Goal: Find contact information: Obtain details needed to contact an individual or organization

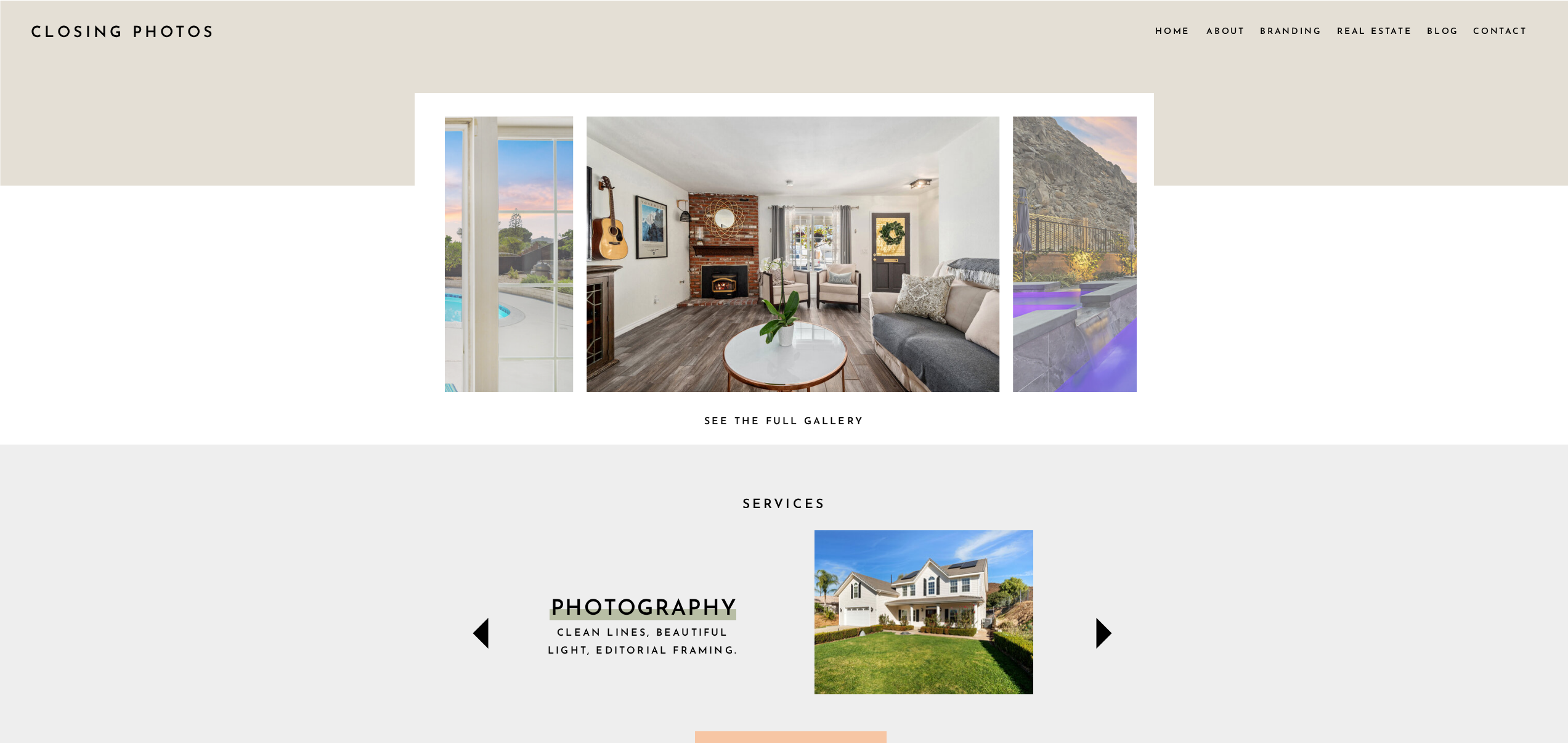
click at [1511, 27] on nav "Contact" at bounding box center [1500, 31] width 53 height 13
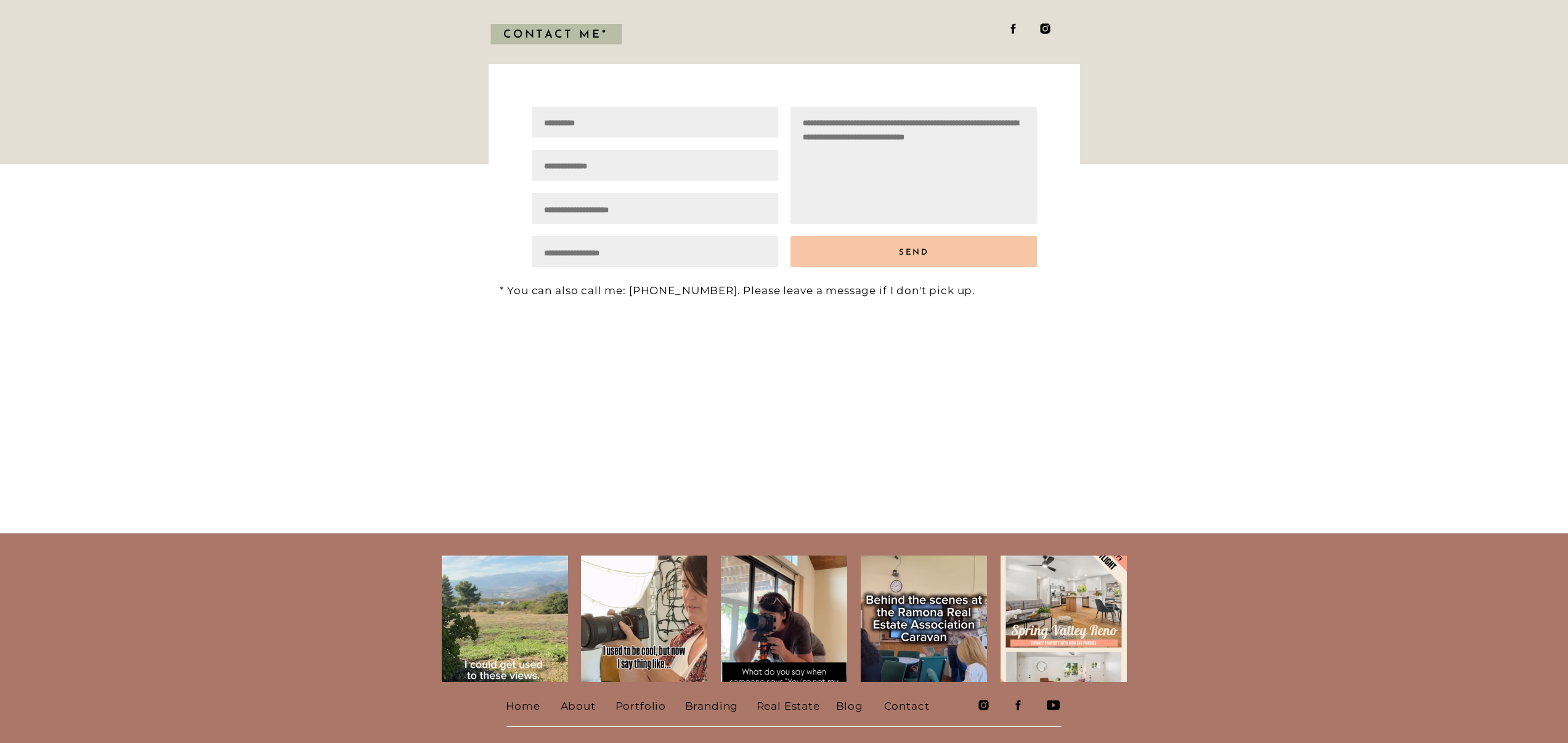
scroll to position [370, 0]
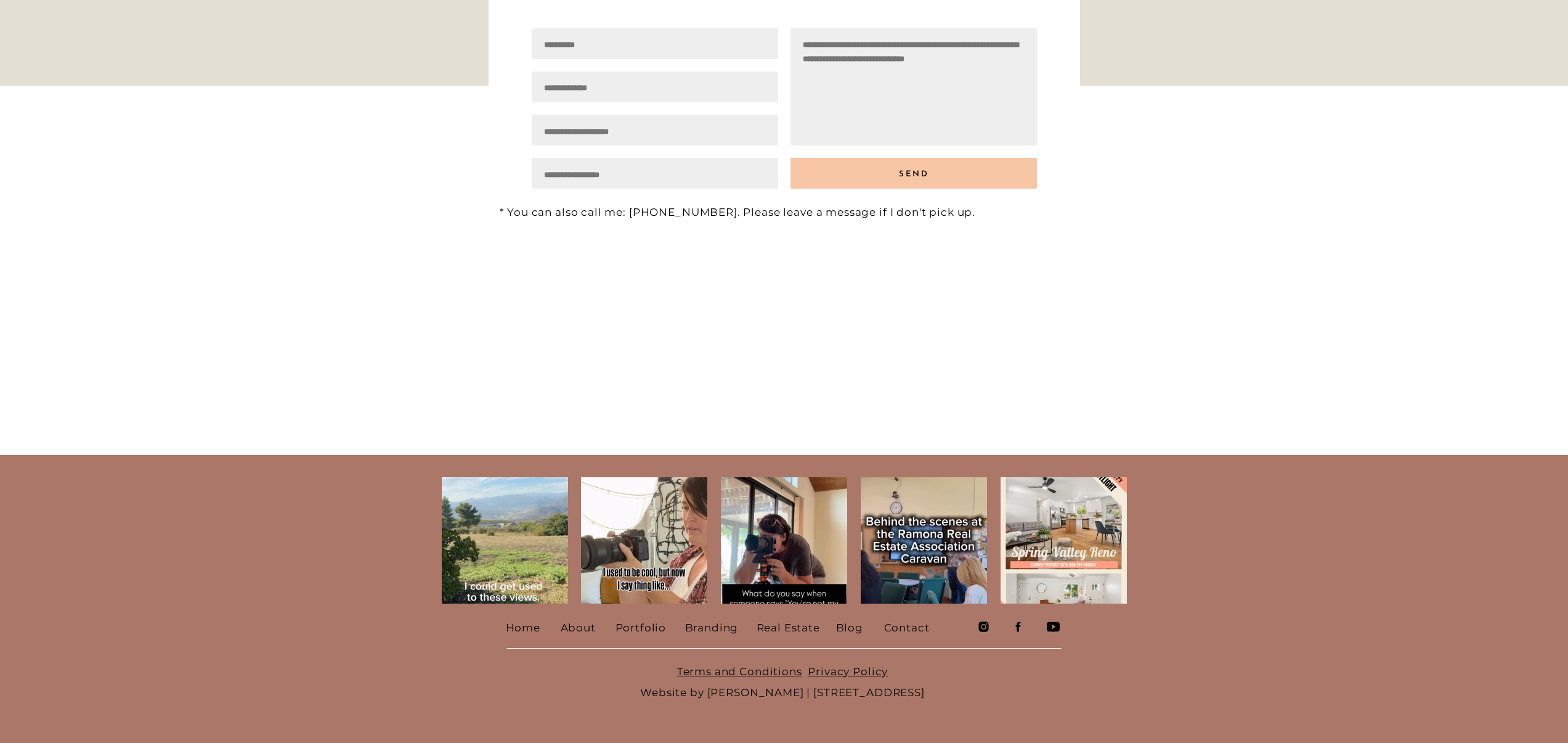
click at [916, 628] on nav "Contact" at bounding box center [907, 626] width 47 height 18
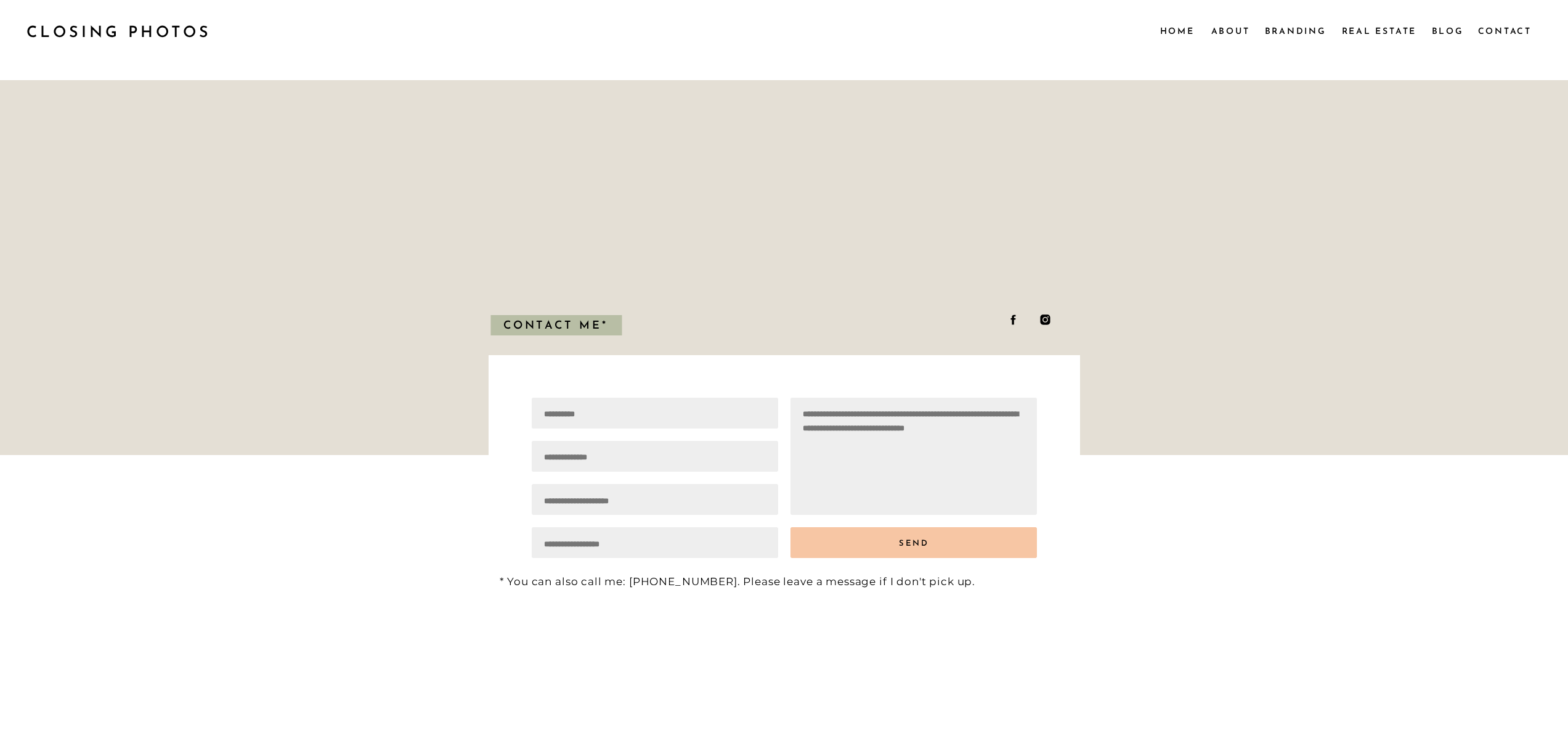
click at [1291, 30] on nav "Branding" at bounding box center [1296, 31] width 63 height 13
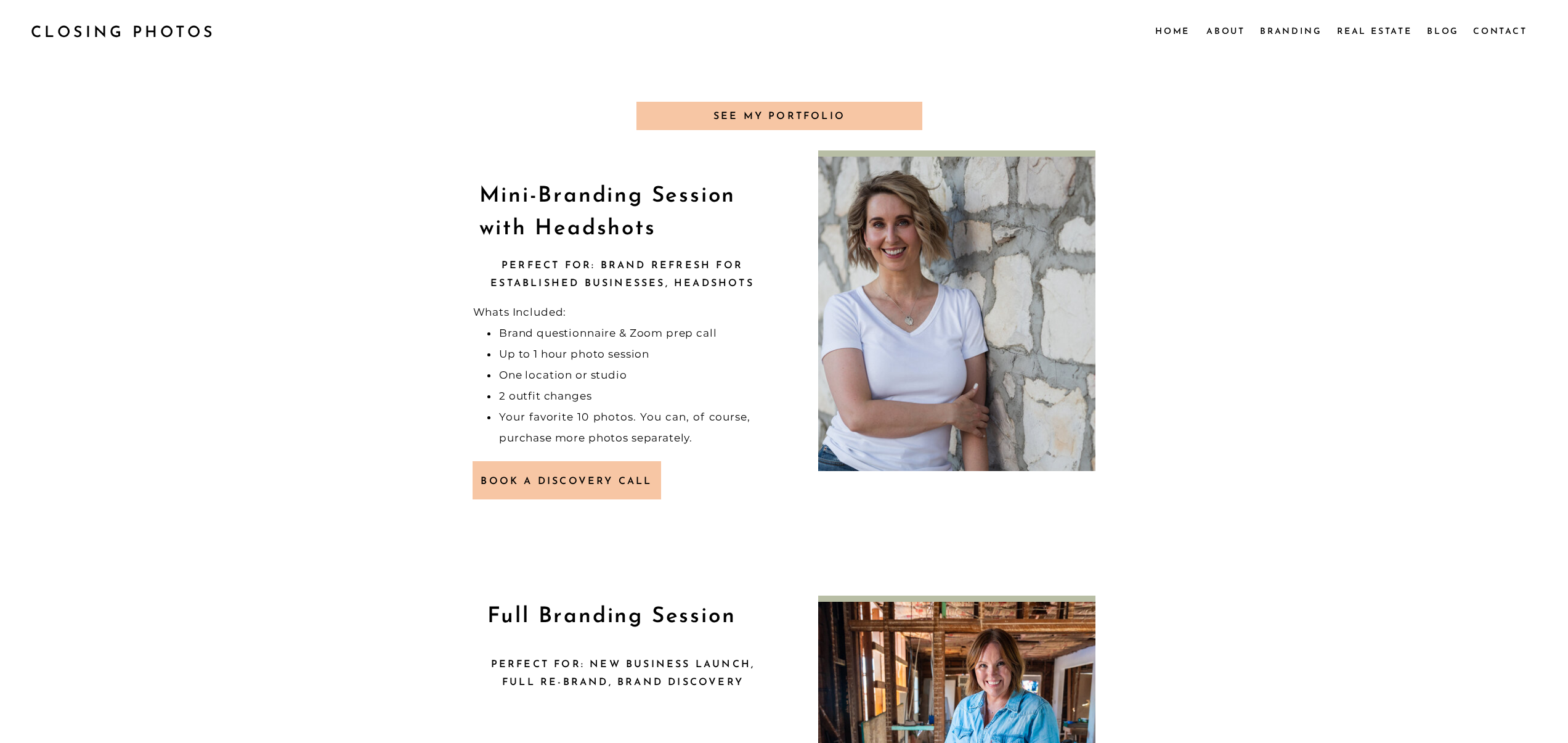
click at [1384, 36] on nav "Real Estate" at bounding box center [1376, 31] width 78 height 13
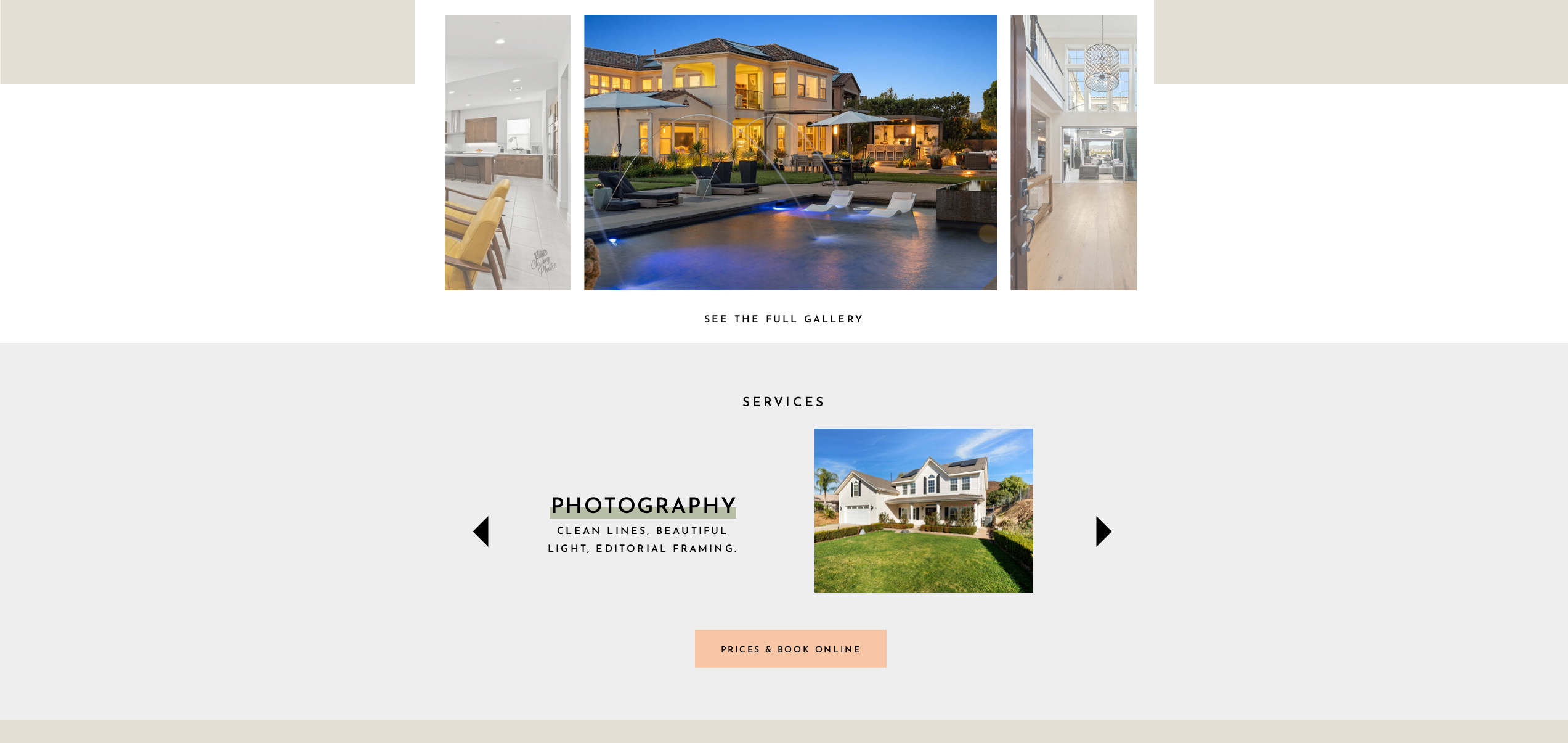
scroll to position [364, 0]
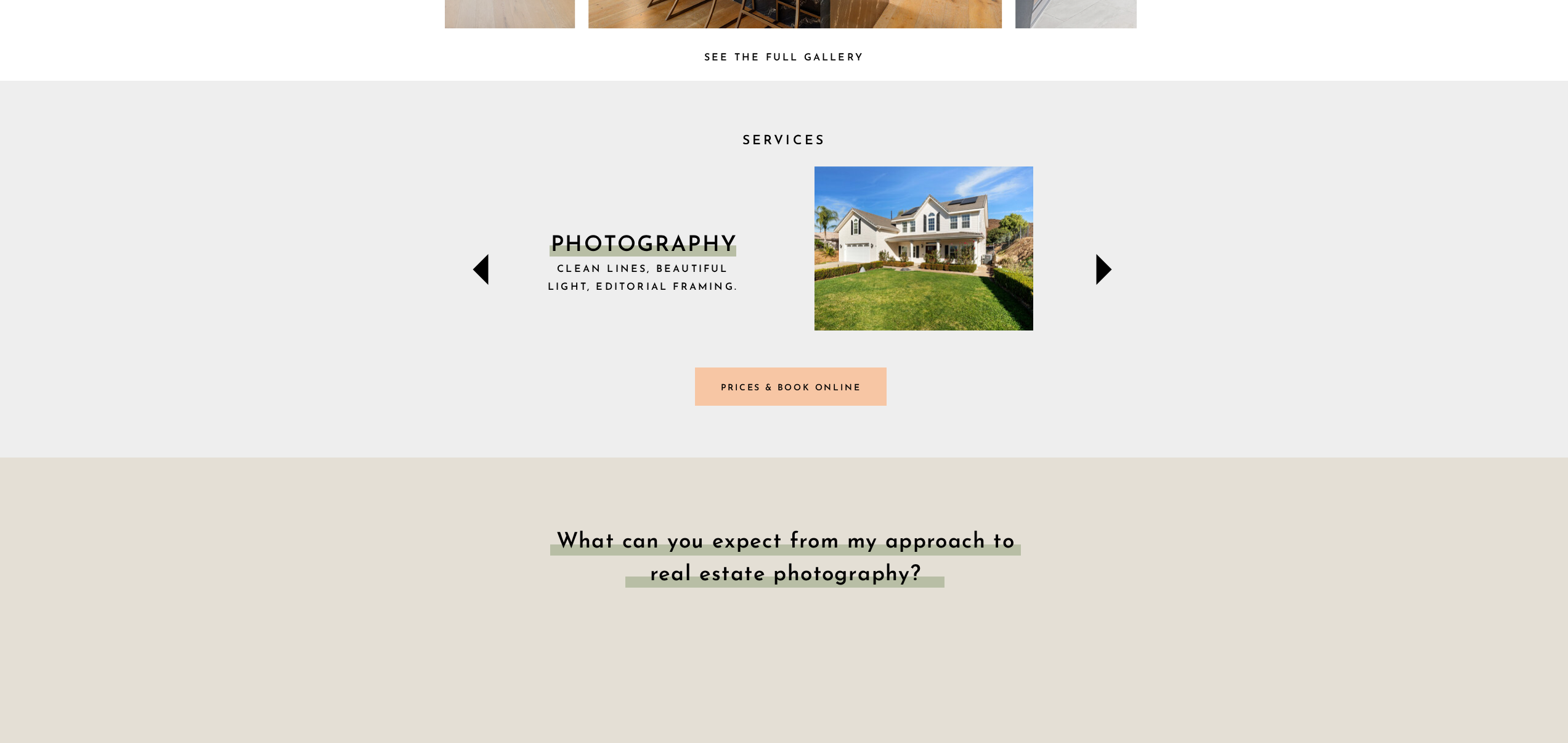
click at [831, 402] on div at bounding box center [791, 387] width 191 height 38
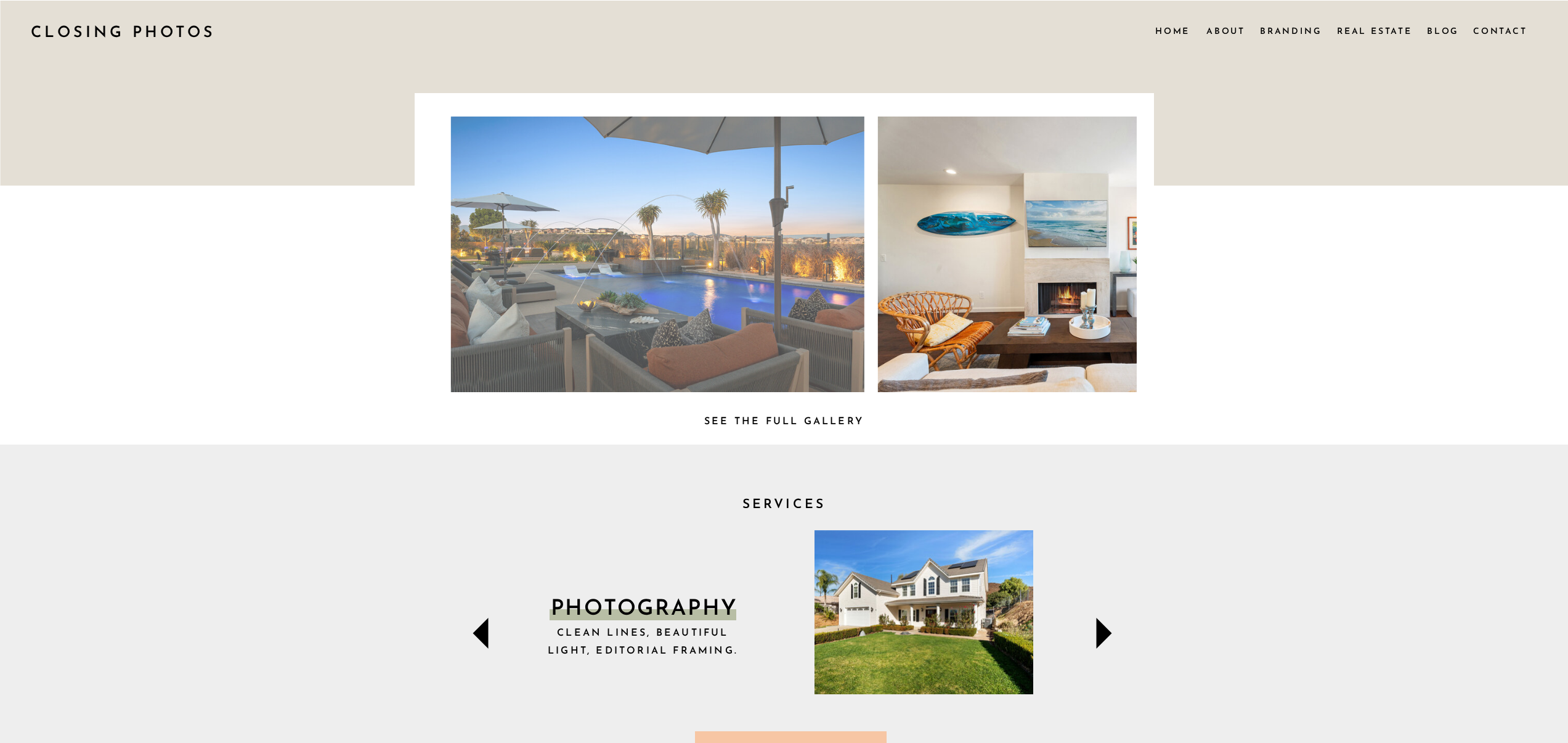
click at [1498, 26] on nav "Contact" at bounding box center [1500, 31] width 53 height 13
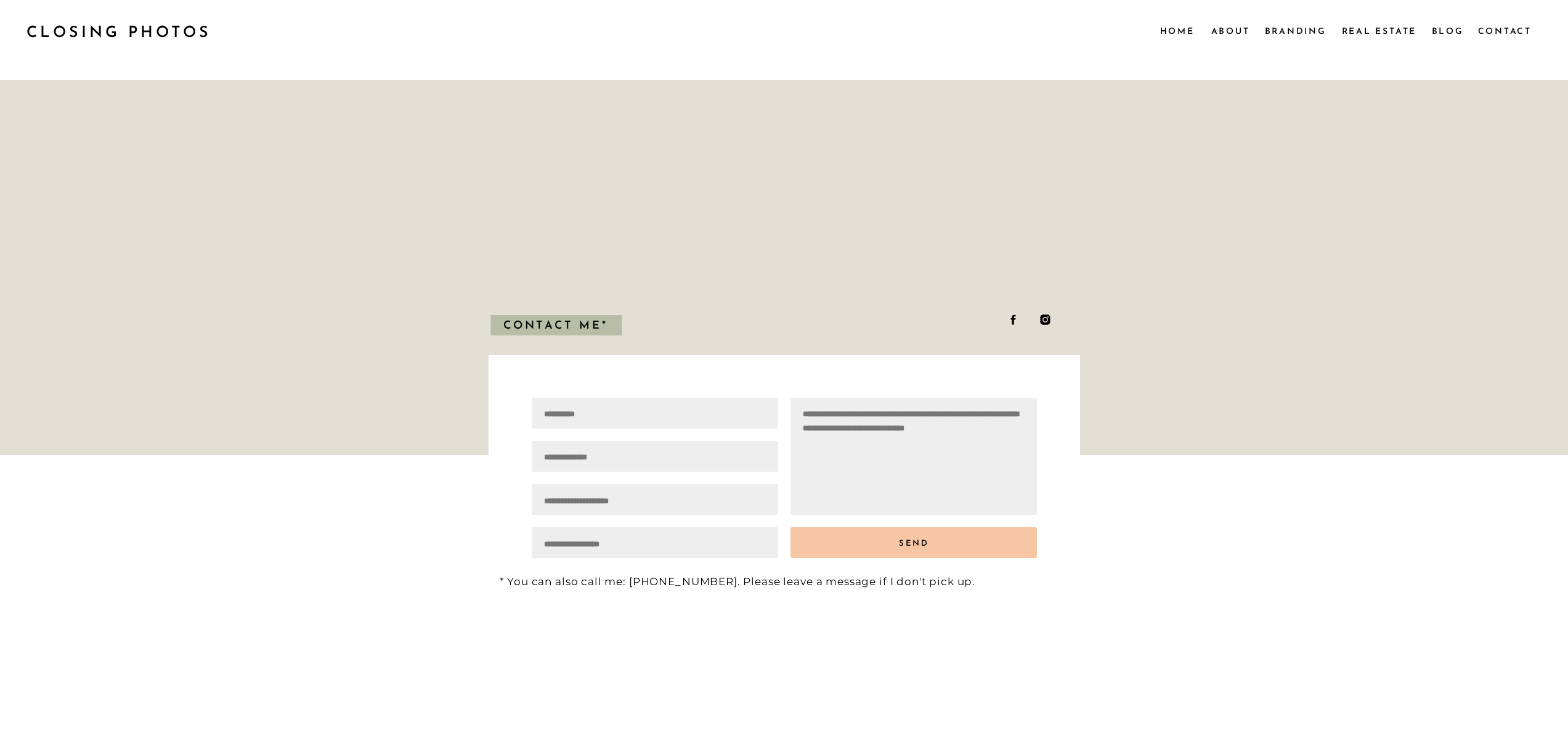
scroll to position [1, 0]
click at [992, 471] on textarea at bounding box center [914, 455] width 222 height 98
click at [999, 484] on textarea at bounding box center [914, 455] width 222 height 98
click at [1301, 382] on div at bounding box center [785, 266] width 1578 height 374
drag, startPoint x: 882, startPoint y: 267, endPoint x: 873, endPoint y: 269, distance: 9.2
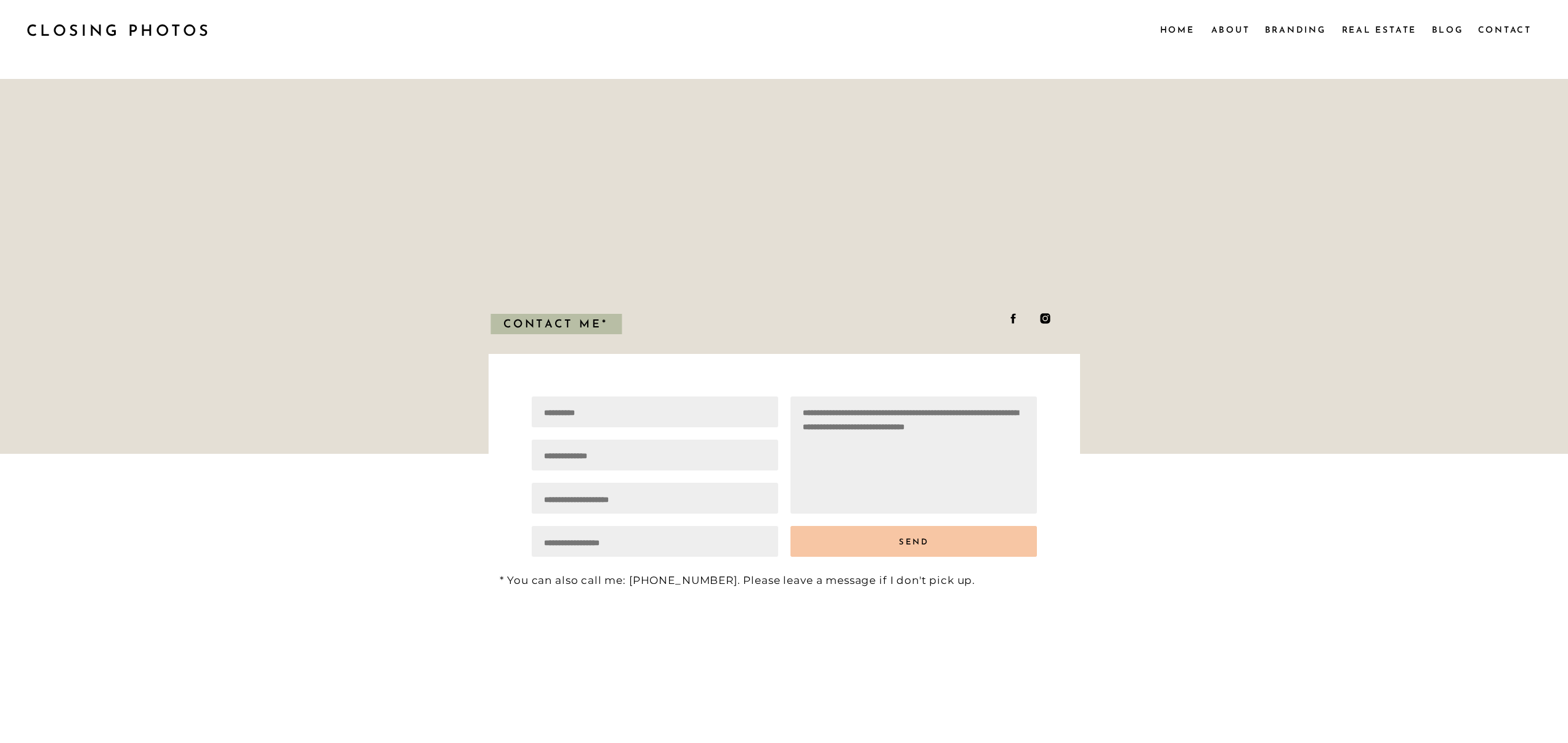
click at [873, 269] on div at bounding box center [785, 266] width 1578 height 374
click at [698, 512] on div at bounding box center [655, 499] width 246 height 31
click at [698, 507] on div at bounding box center [655, 499] width 246 height 31
click at [698, 505] on div at bounding box center [655, 499] width 246 height 31
click at [700, 496] on textarea at bounding box center [655, 499] width 222 height 13
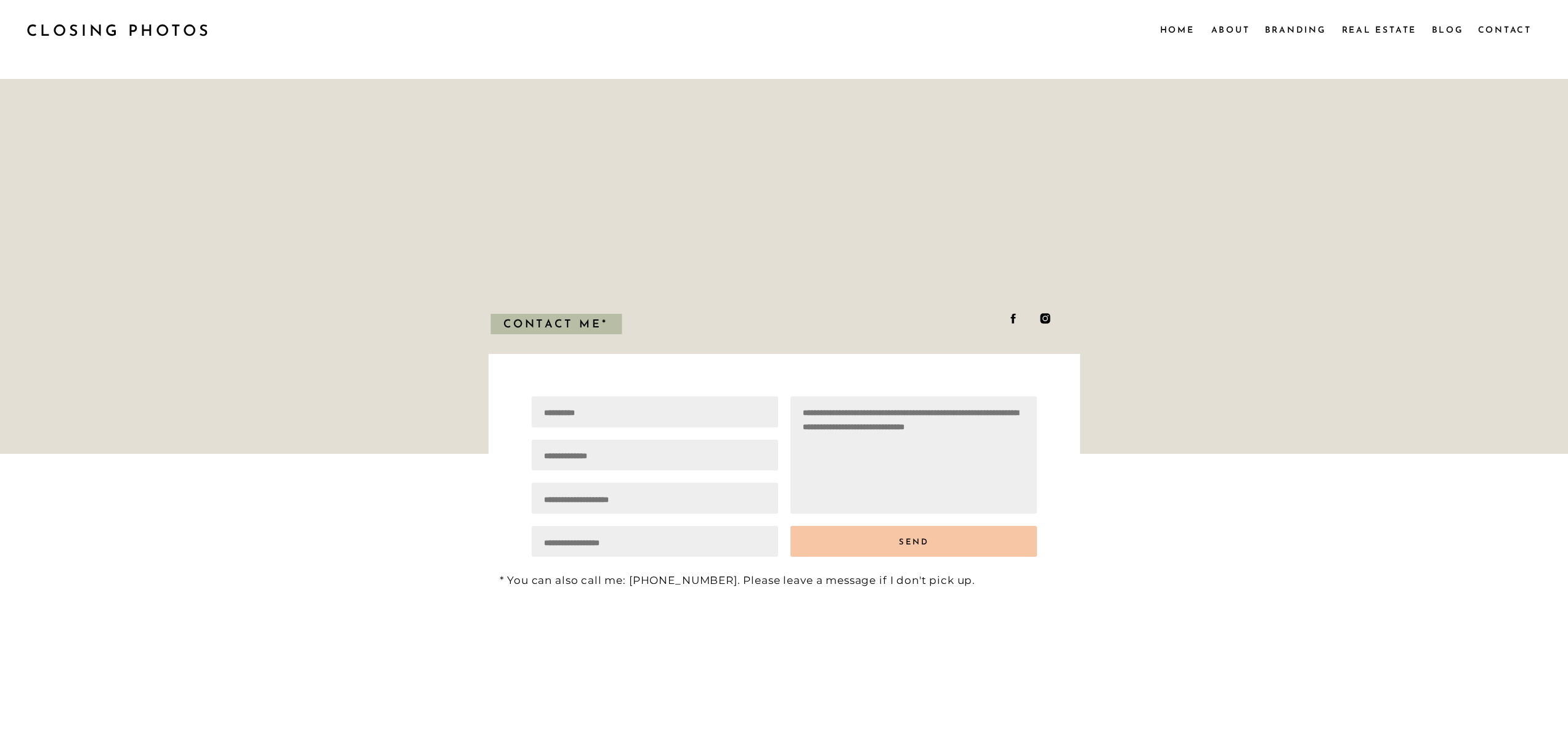
click at [701, 529] on div at bounding box center [655, 541] width 246 height 31
click at [687, 551] on div at bounding box center [655, 541] width 246 height 31
click at [686, 548] on textarea at bounding box center [655, 542] width 222 height 13
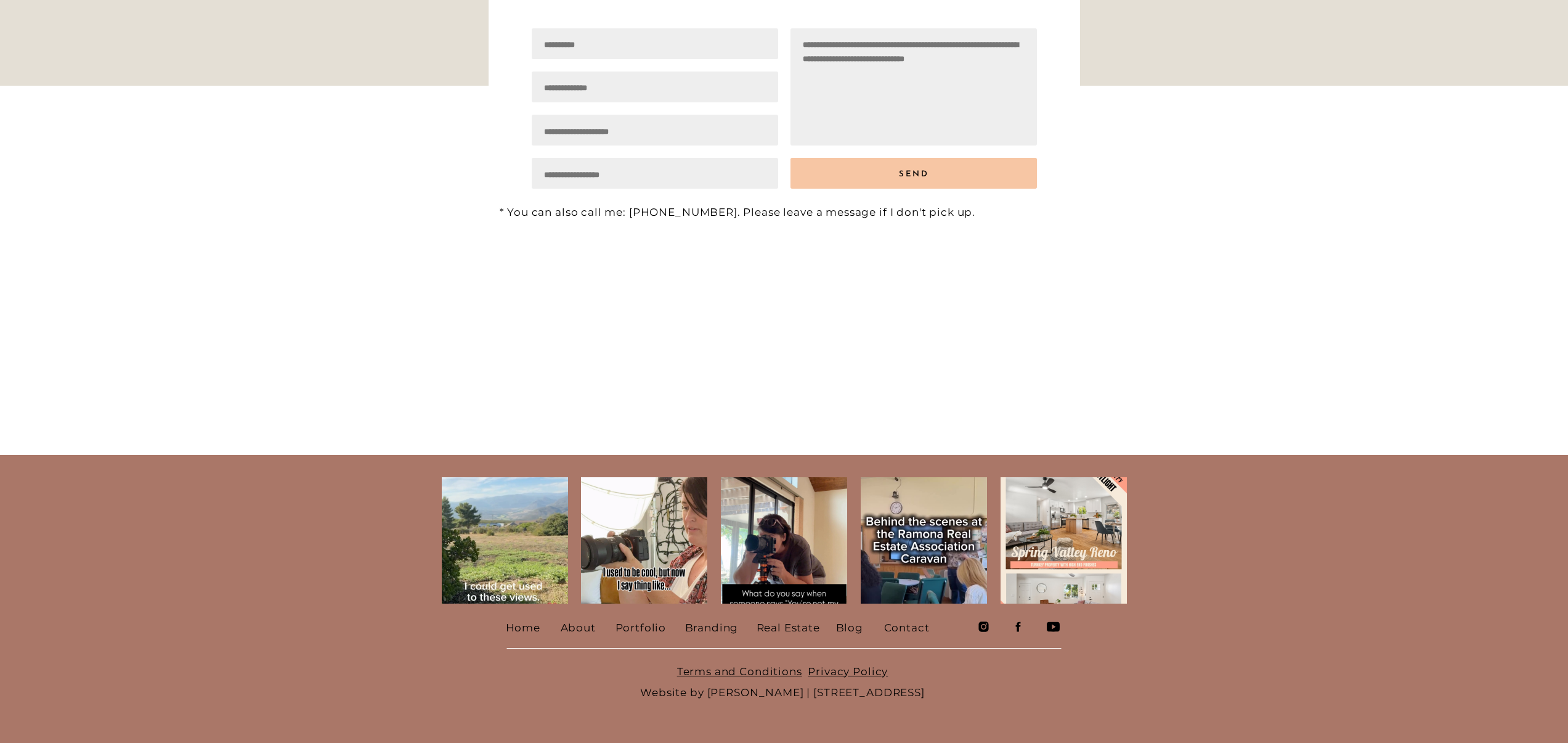
scroll to position [0, 0]
